Goal: Information Seeking & Learning: Learn about a topic

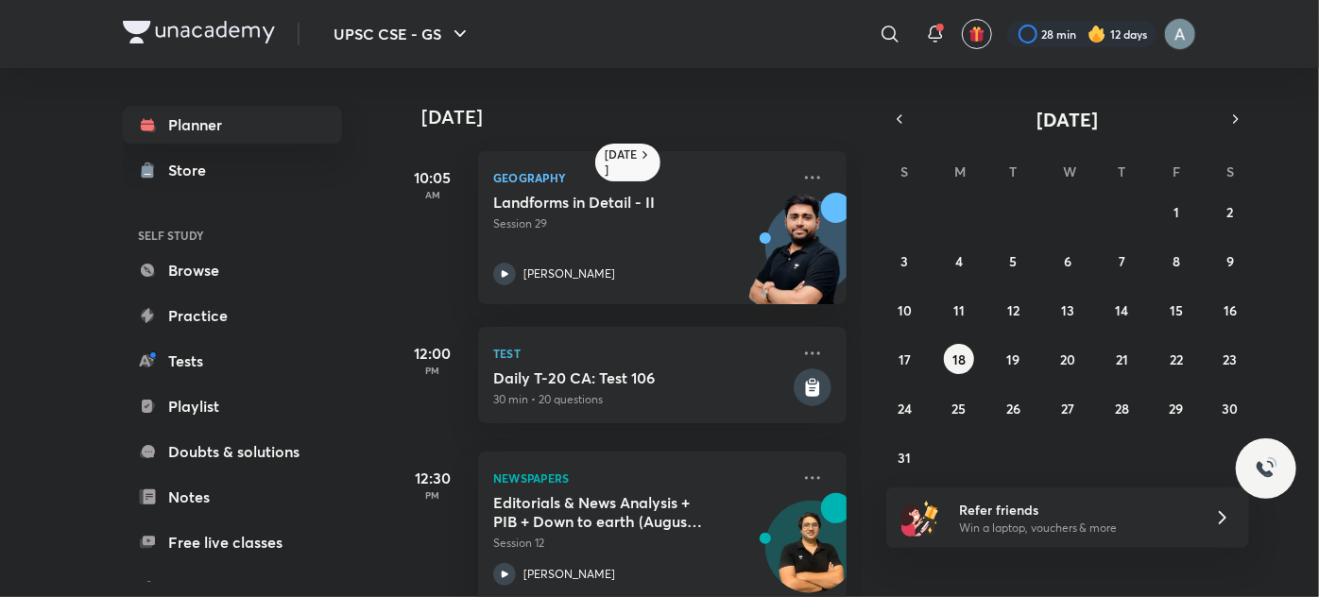
scroll to position [212, 0]
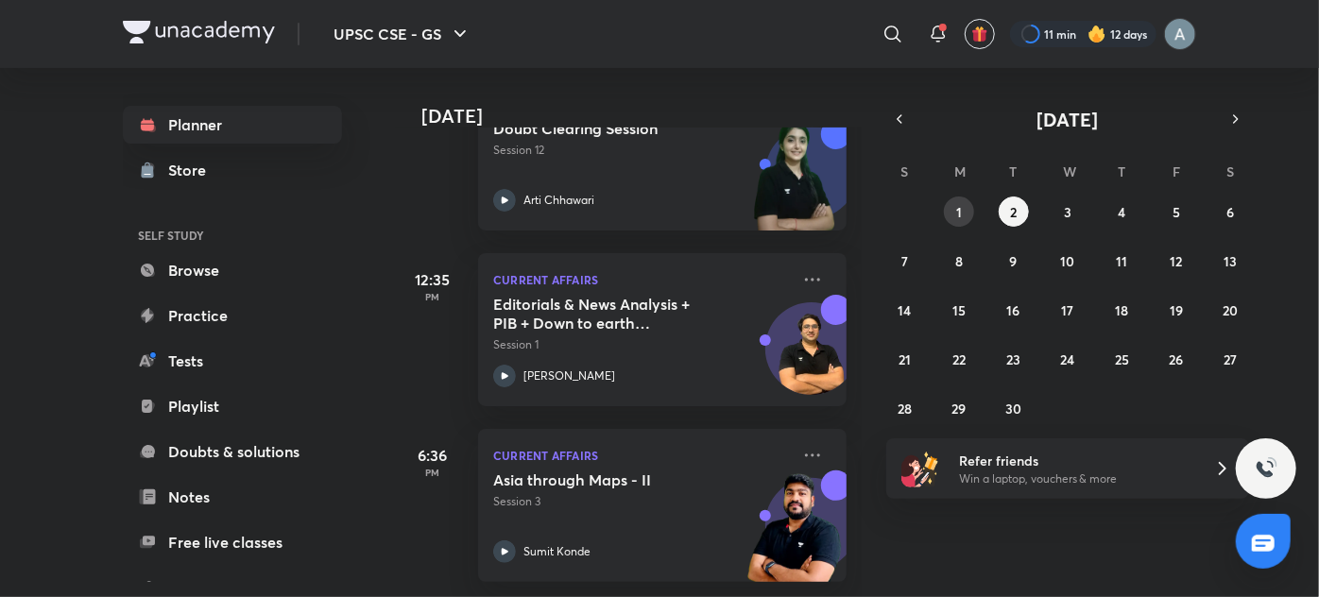
click at [963, 200] on button "1" at bounding box center [959, 211] width 30 height 30
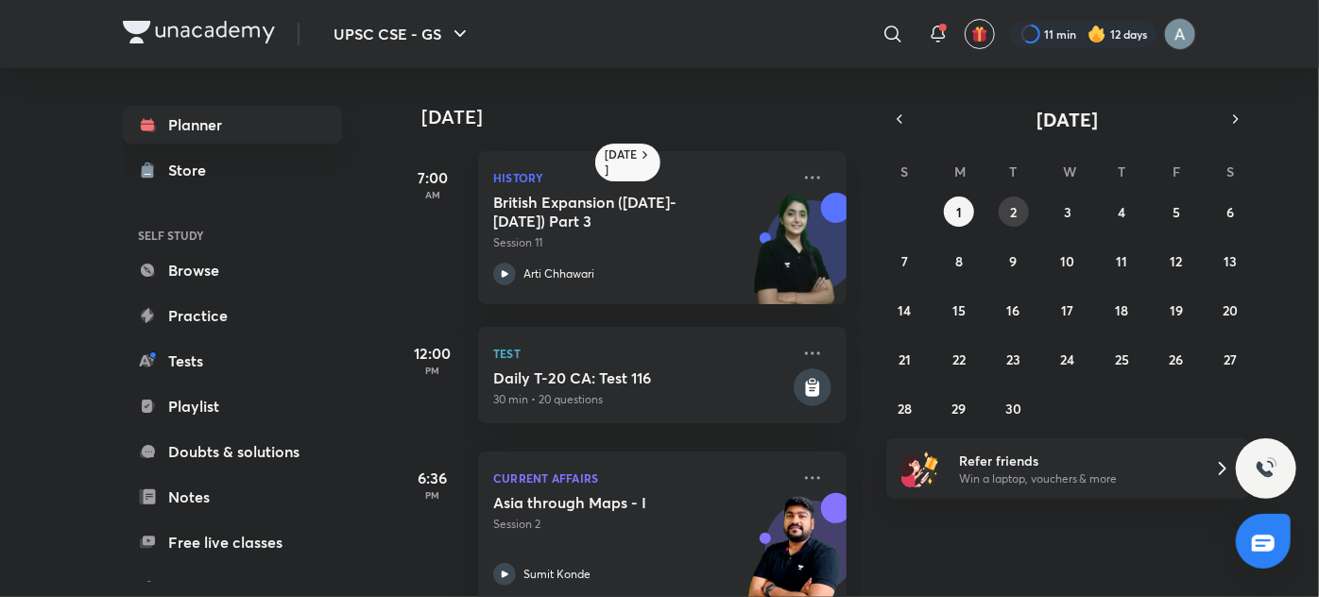
click at [1005, 206] on button "2" at bounding box center [1013, 211] width 30 height 30
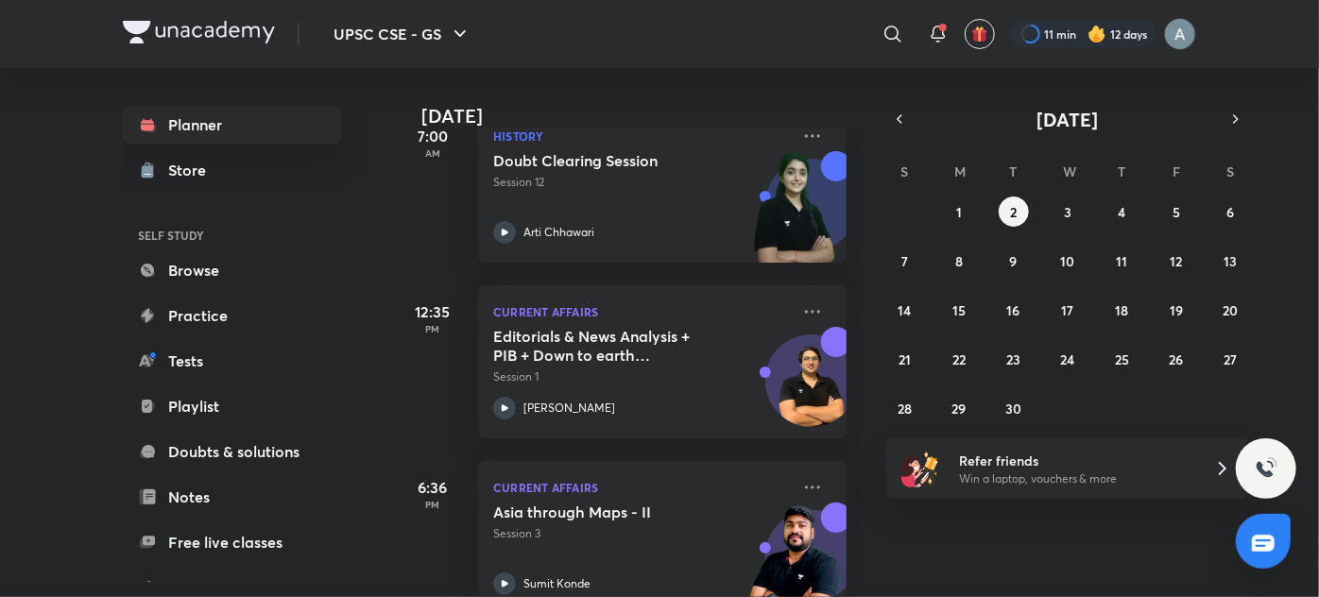
scroll to position [348, 0]
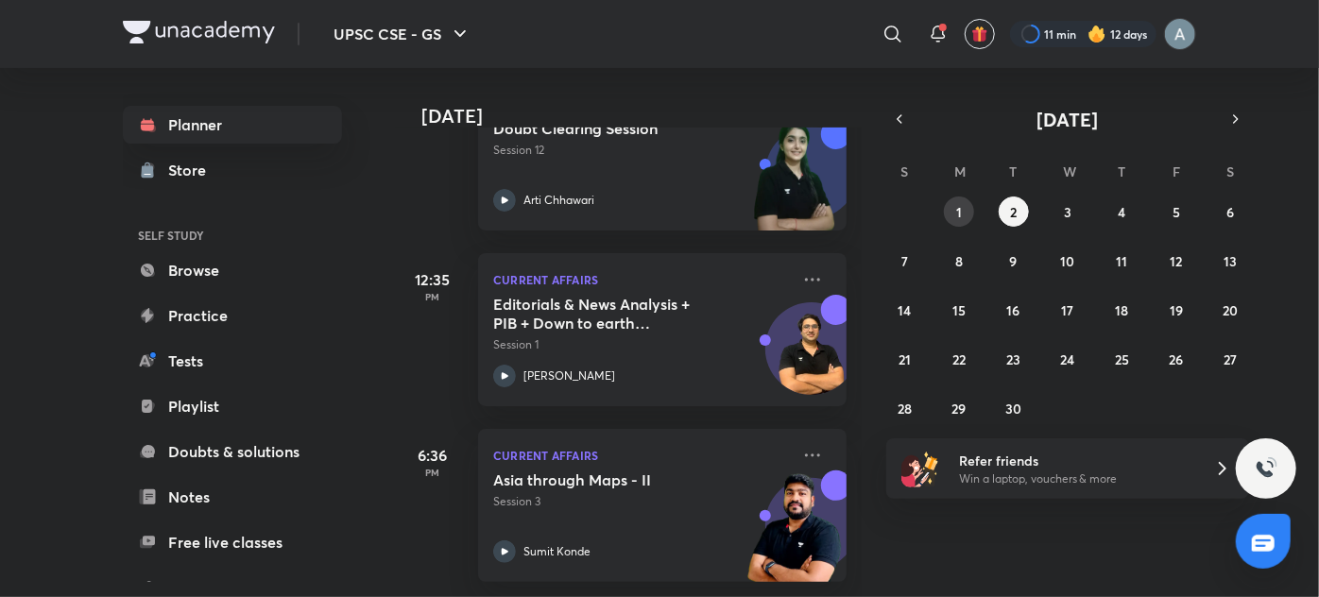
click at [961, 220] on button "1" at bounding box center [959, 211] width 30 height 30
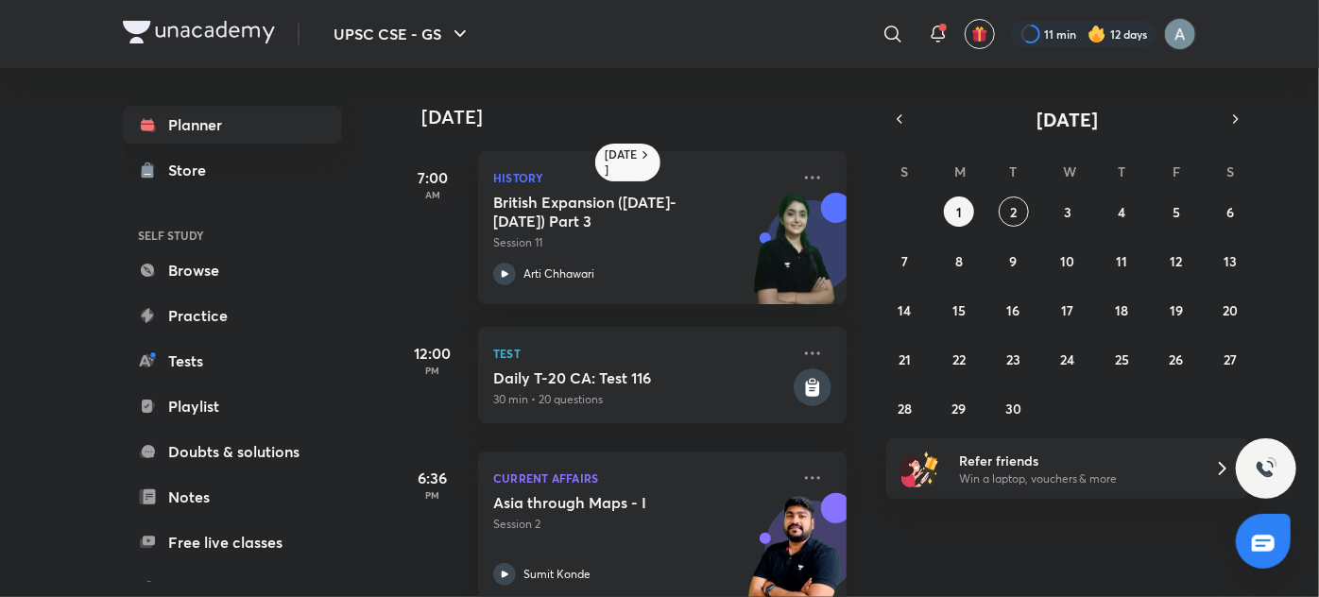
scroll to position [267, 0]
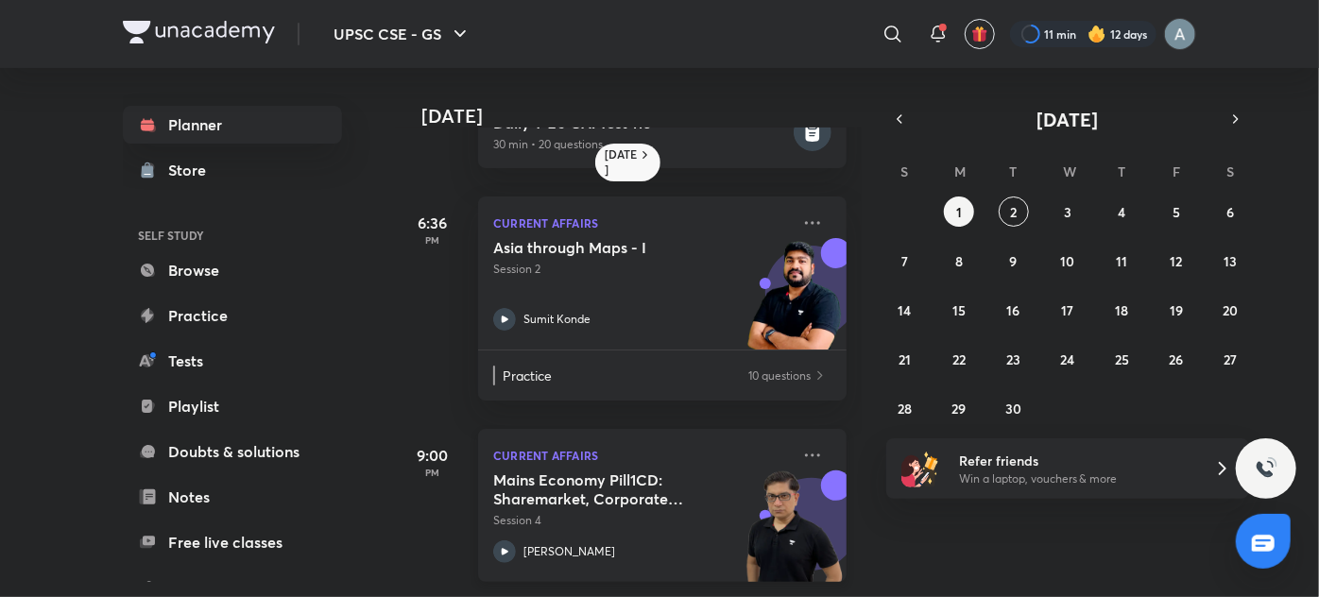
click at [630, 475] on h5 "Mains Economy Pill1CD: Sharemarket, Corporate Governance, Insurance Pension Fin…" at bounding box center [610, 489] width 235 height 38
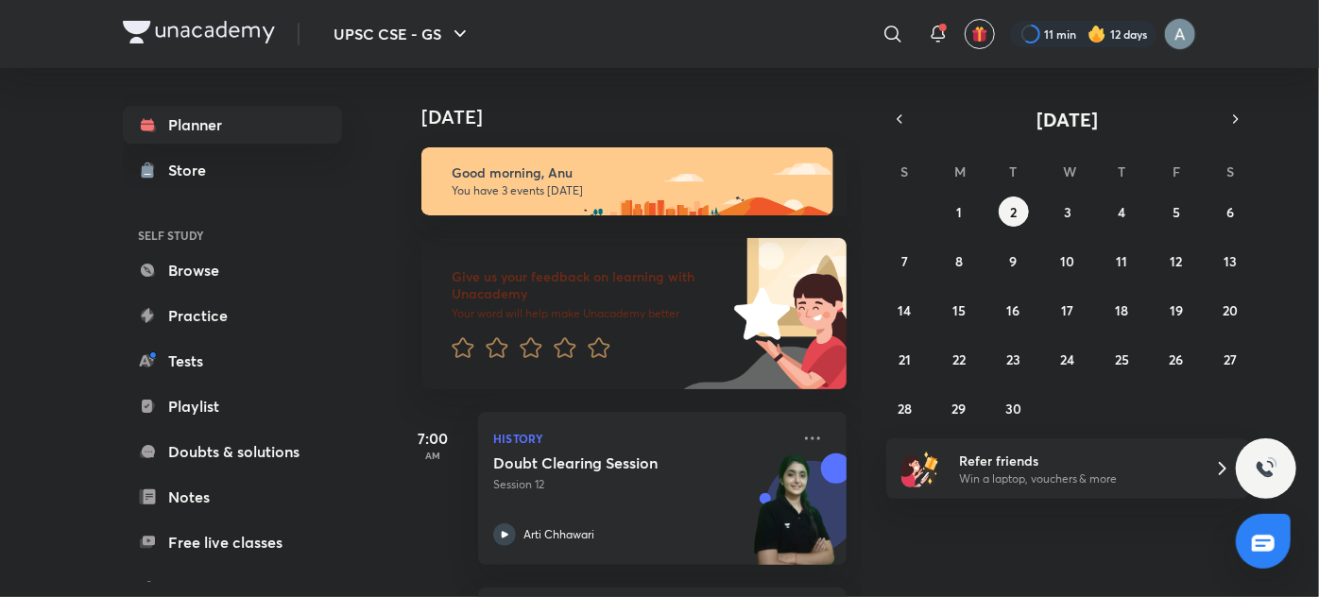
scroll to position [348, 0]
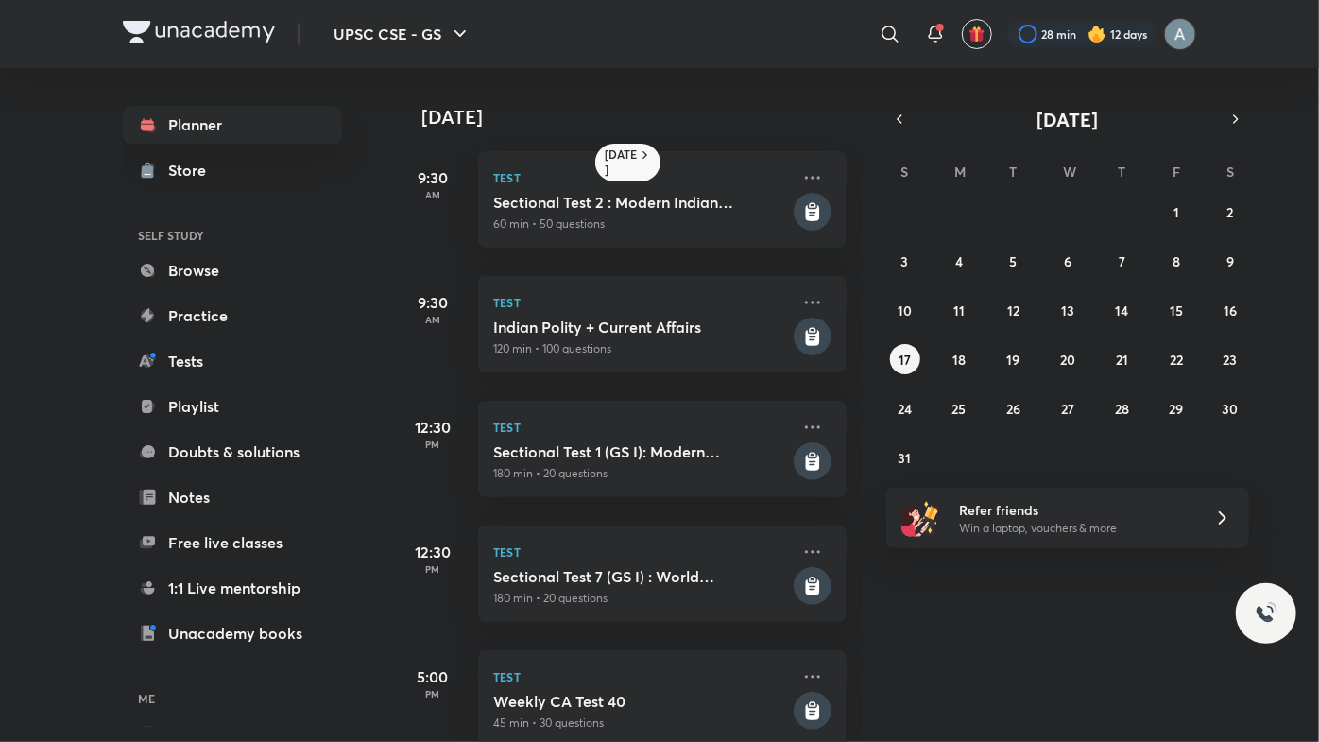
scroll to position [213, 0]
